Goal: Task Accomplishment & Management: Use online tool/utility

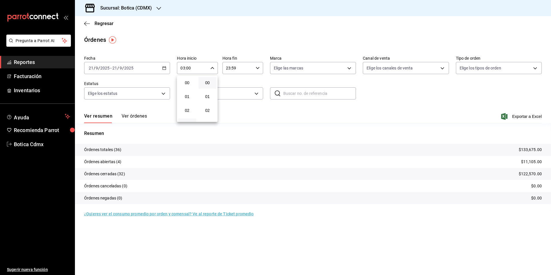
scroll to position [29, 0]
click at [105, 23] on div at bounding box center [275, 137] width 551 height 275
click at [105, 23] on span "Regresar" at bounding box center [104, 23] width 19 height 5
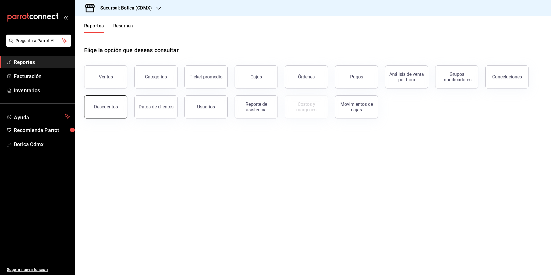
click at [104, 111] on button "Descuentos" at bounding box center [105, 106] width 43 height 23
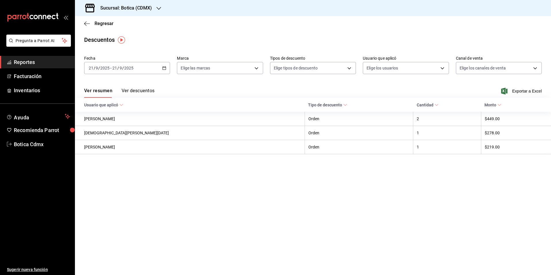
click at [143, 89] on button "Ver descuentos" at bounding box center [138, 93] width 33 height 10
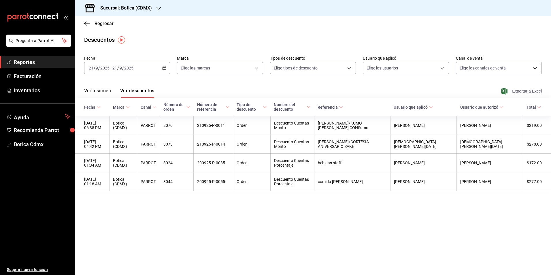
click at [523, 91] on span "Exportar a Excel" at bounding box center [521, 91] width 39 height 7
